Goal: Information Seeking & Learning: Learn about a topic

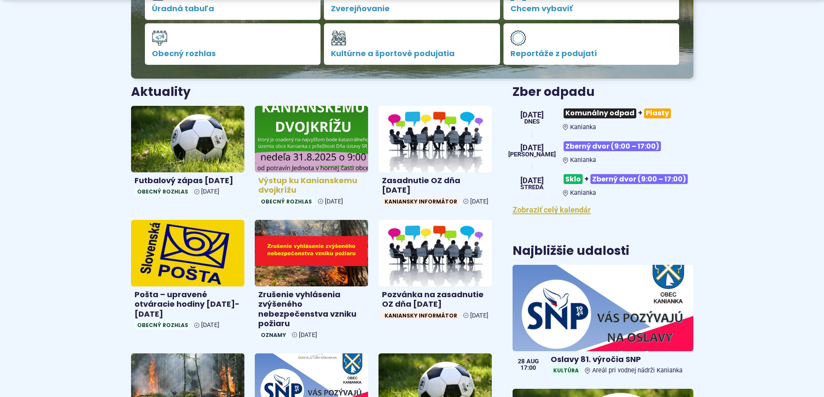
scroll to position [346, 0]
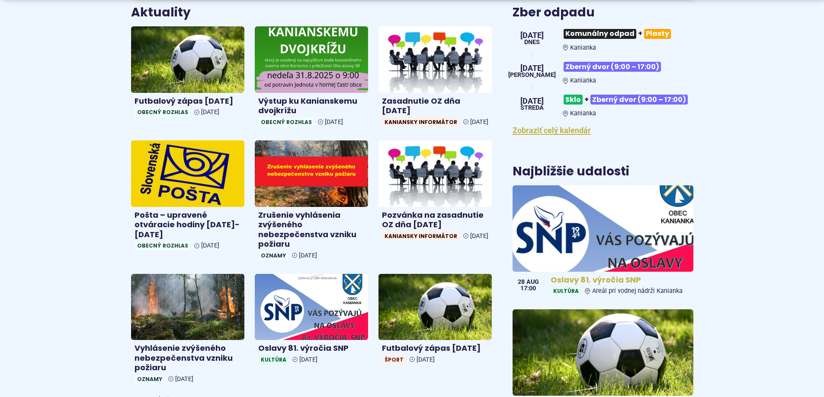
click at [615, 264] on img at bounding box center [603, 228] width 208 height 99
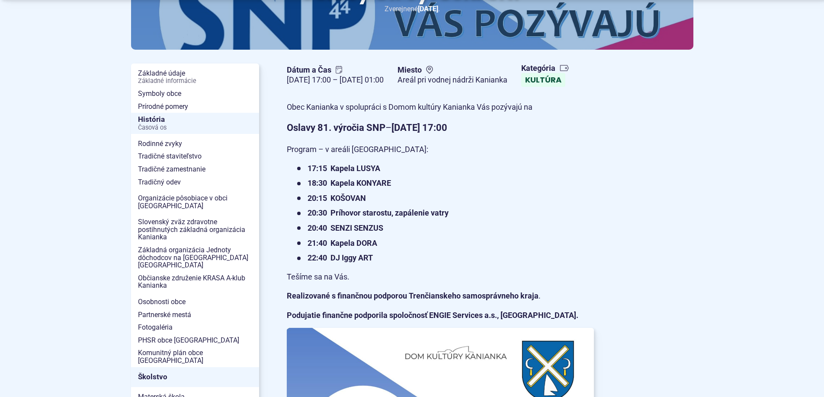
scroll to position [173, 0]
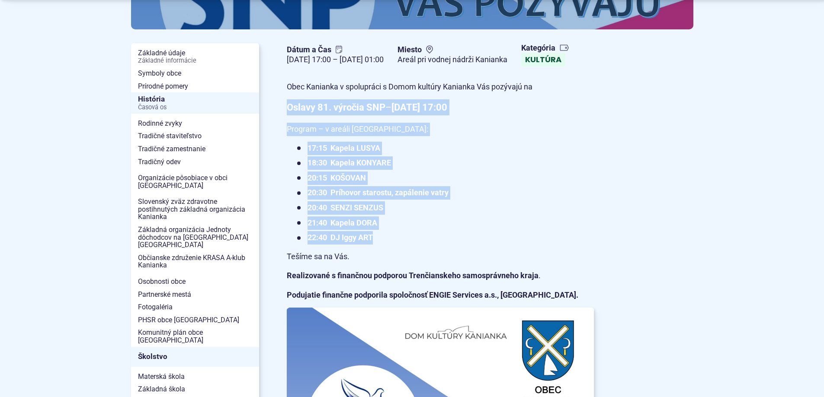
drag, startPoint x: 288, startPoint y: 131, endPoint x: 445, endPoint y: 266, distance: 207.3
copy article "Oslavy 81. výročia SNP – [DATE] 17:00 Program – v areáli [GEOGRAPHIC_DATA]: 17:…"
